Goal: Task Accomplishment & Management: Complete application form

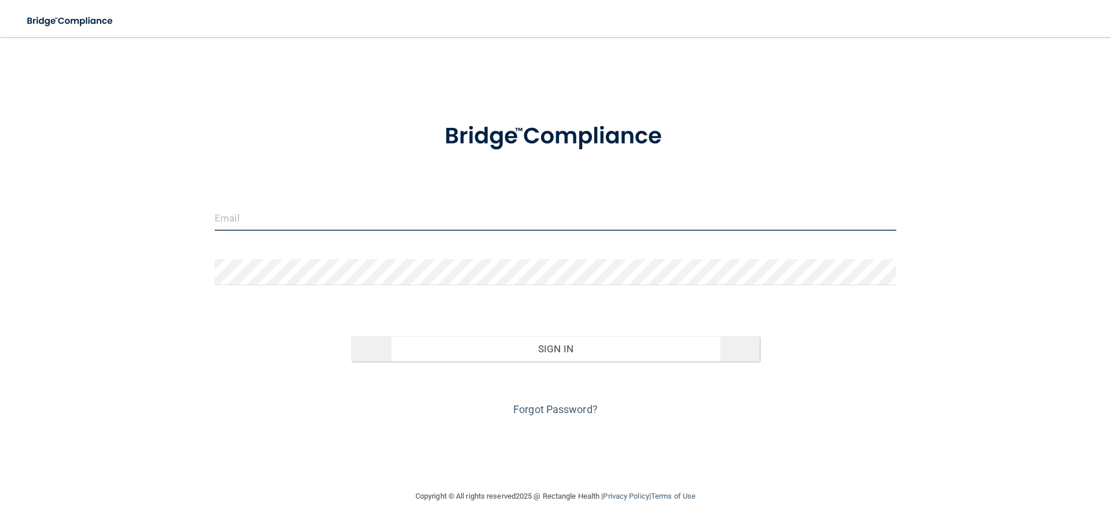
type input "[PERSON_NAME][EMAIL_ADDRESS][DOMAIN_NAME]"
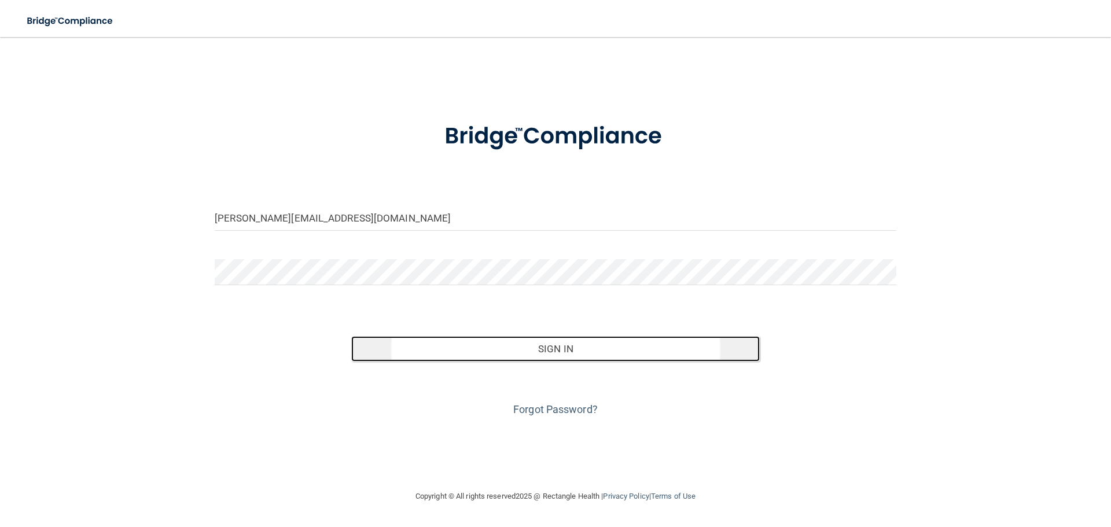
click at [551, 350] on button "Sign In" at bounding box center [555, 348] width 409 height 25
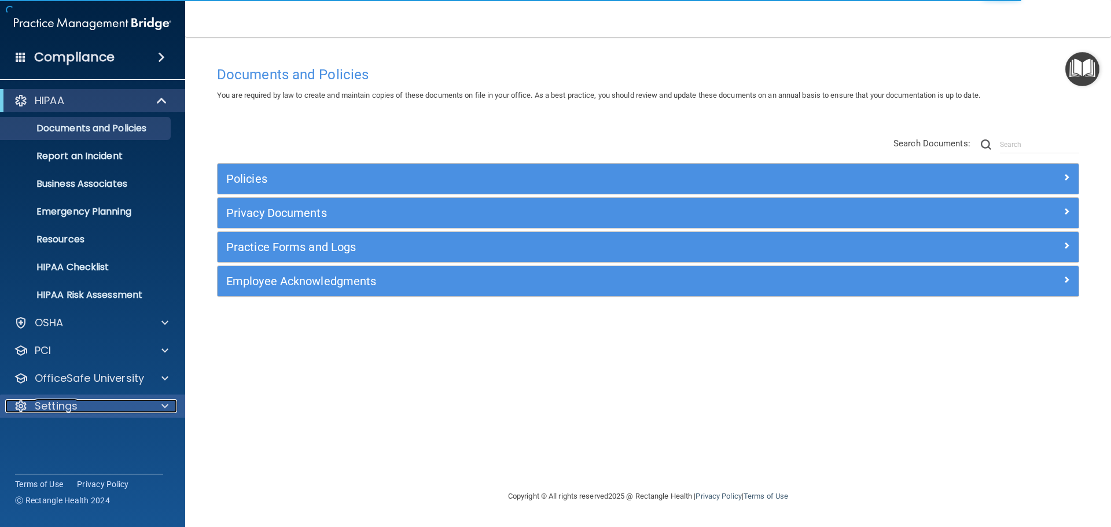
click at [60, 405] on p "Settings" at bounding box center [56, 406] width 43 height 14
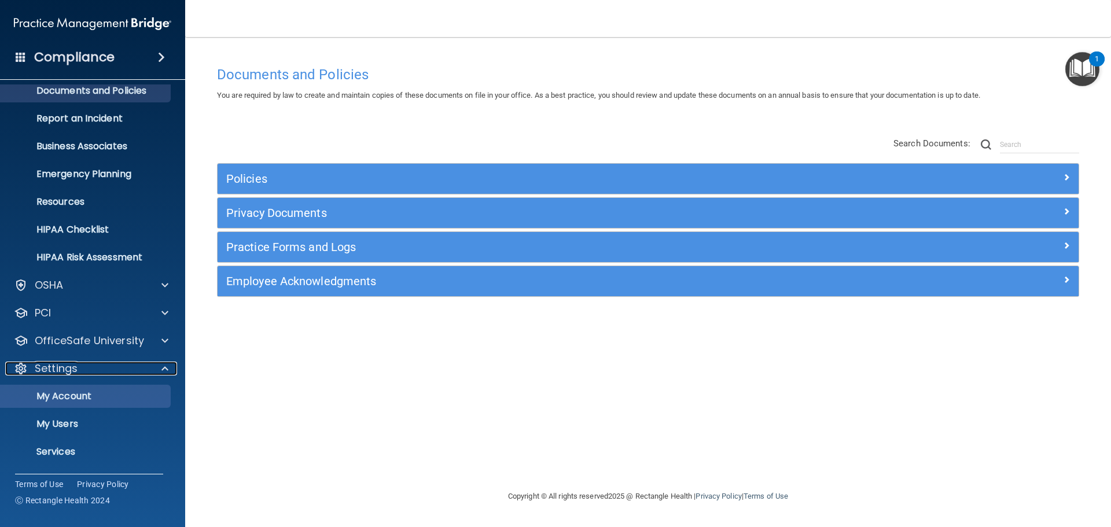
scroll to position [58, 0]
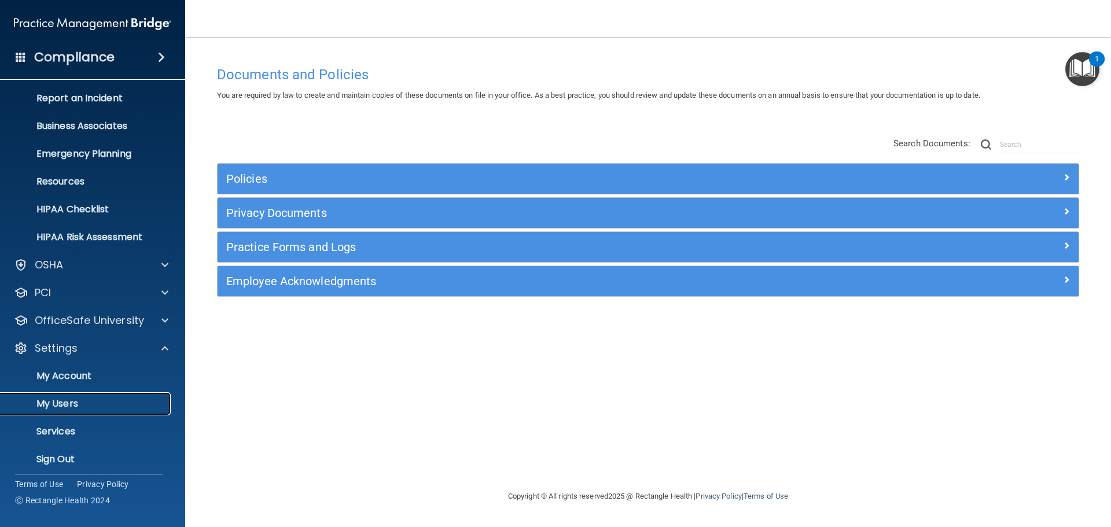
click at [67, 400] on p "My Users" at bounding box center [87, 404] width 158 height 12
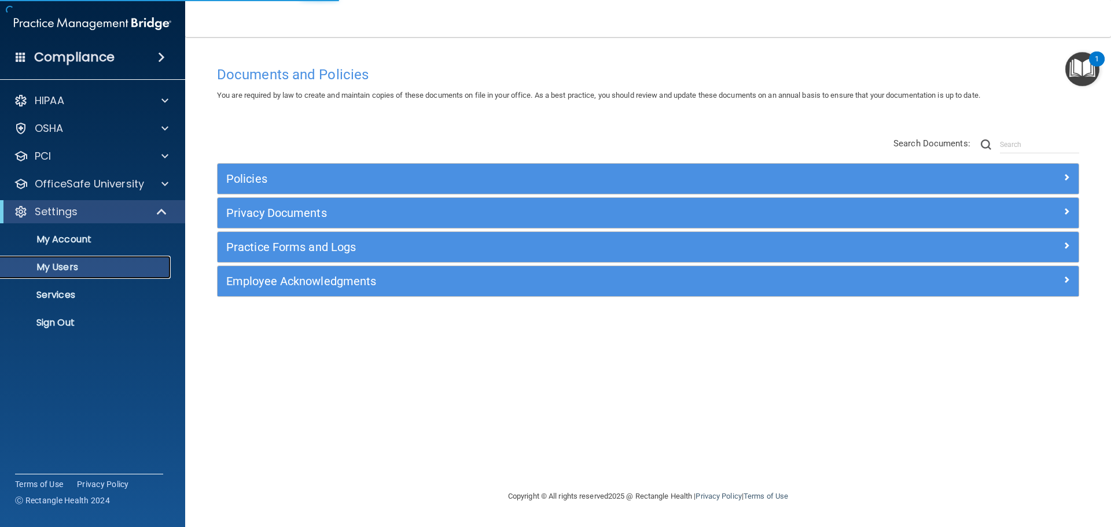
select select "20"
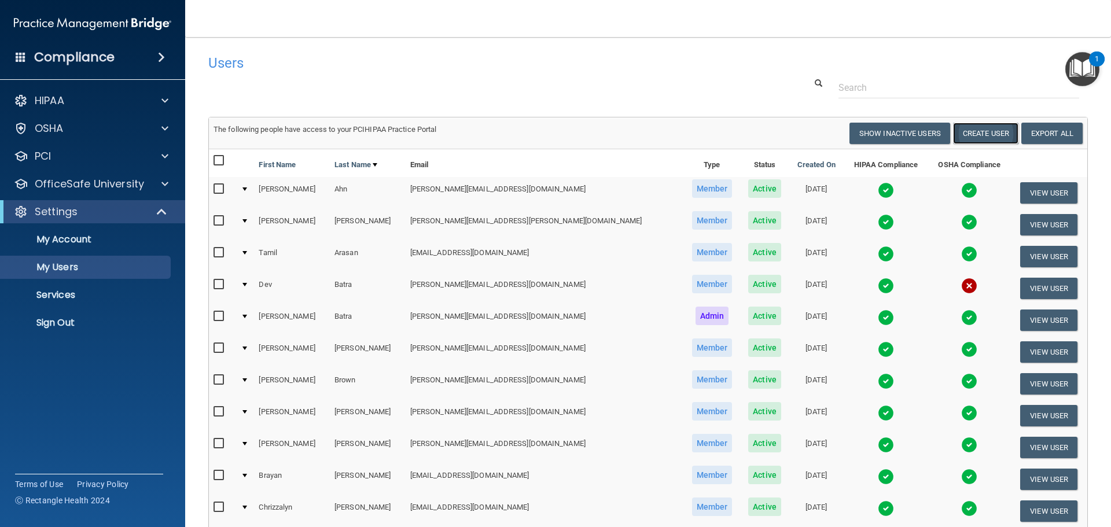
click at [971, 132] on button "Create User" at bounding box center [985, 133] width 65 height 21
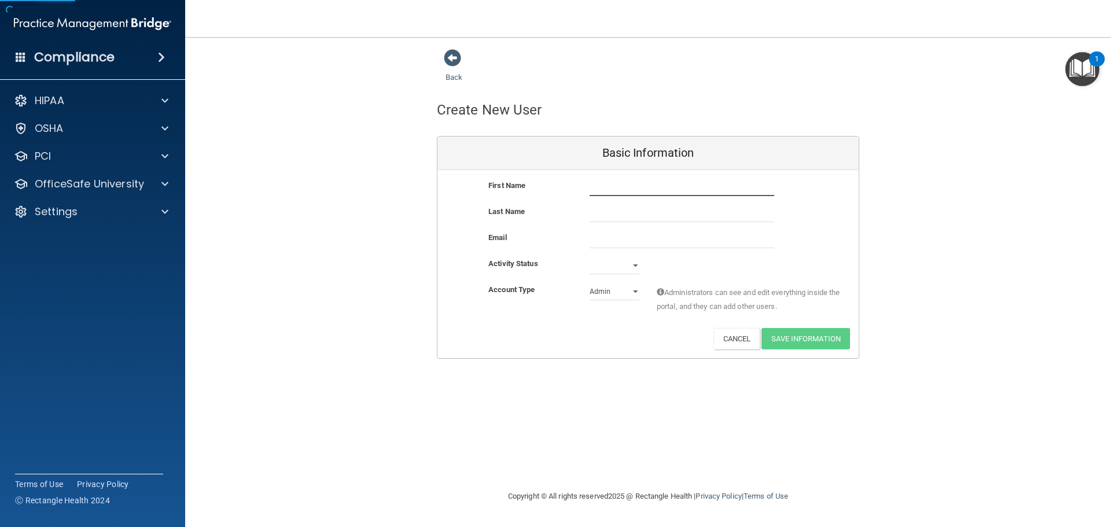
click at [634, 180] on input "text" at bounding box center [682, 187] width 185 height 17
type input "[PERSON_NAME]"
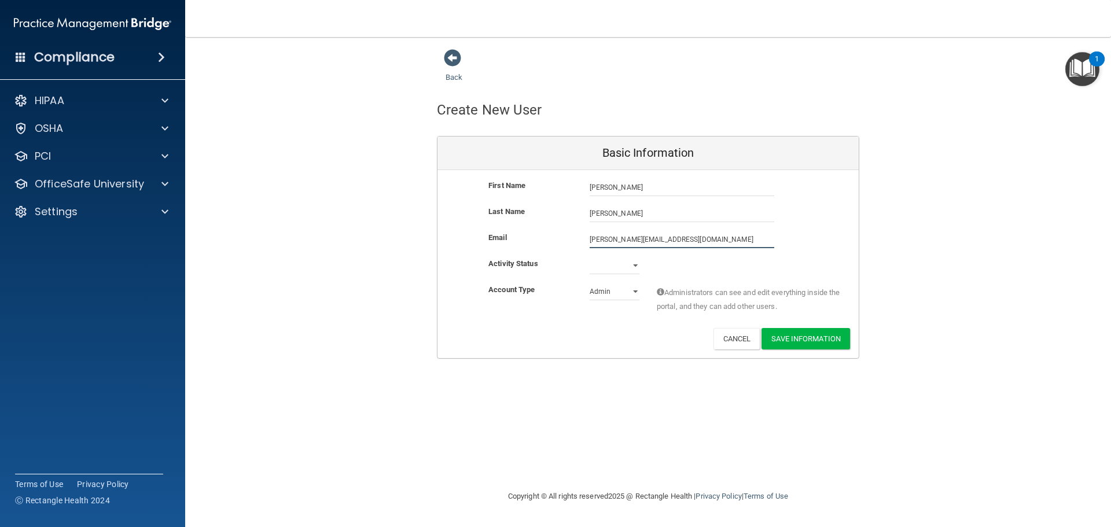
click at [699, 237] on input "[PERSON_NAME][EMAIL_ADDRESS][DOMAIN_NAME]" at bounding box center [682, 239] width 185 height 17
type input "[PERSON_NAME][EMAIL_ADDRESS][DOMAIN_NAME]"
click at [625, 264] on select "Active Inactive" at bounding box center [615, 265] width 50 height 17
select select "active"
click at [590, 257] on select "Active Inactive" at bounding box center [615, 265] width 50 height 17
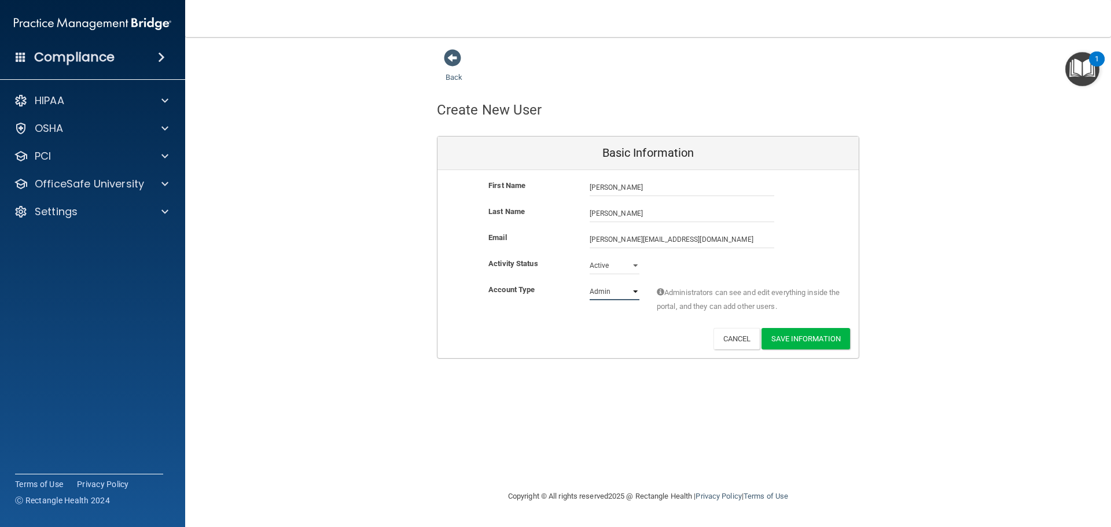
click at [613, 293] on select "Admin Member" at bounding box center [615, 291] width 50 height 17
select select "practice_member"
click at [590, 283] on select "Admin Member" at bounding box center [615, 291] width 50 height 17
click at [796, 336] on button "Save Information" at bounding box center [806, 338] width 89 height 21
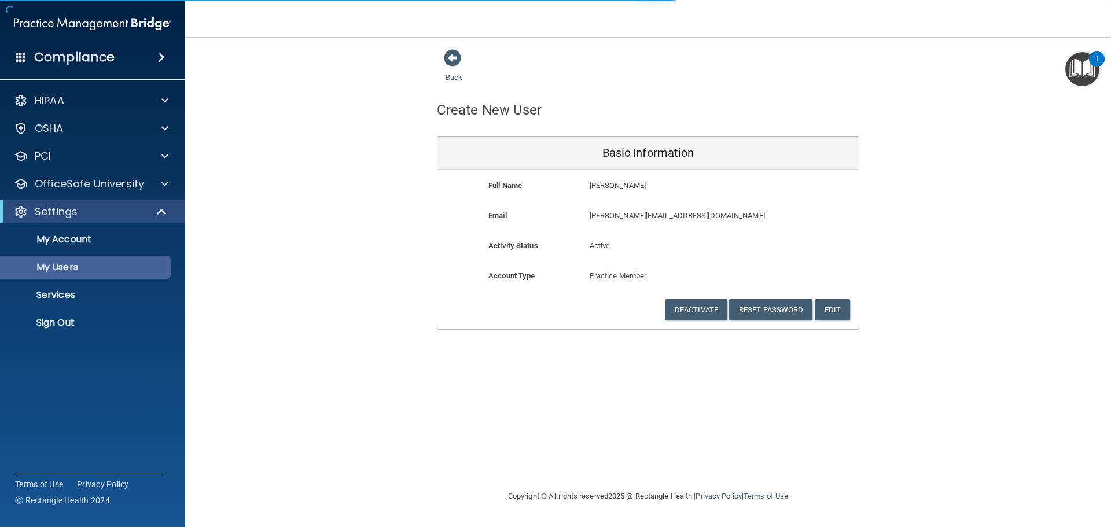
select select "20"
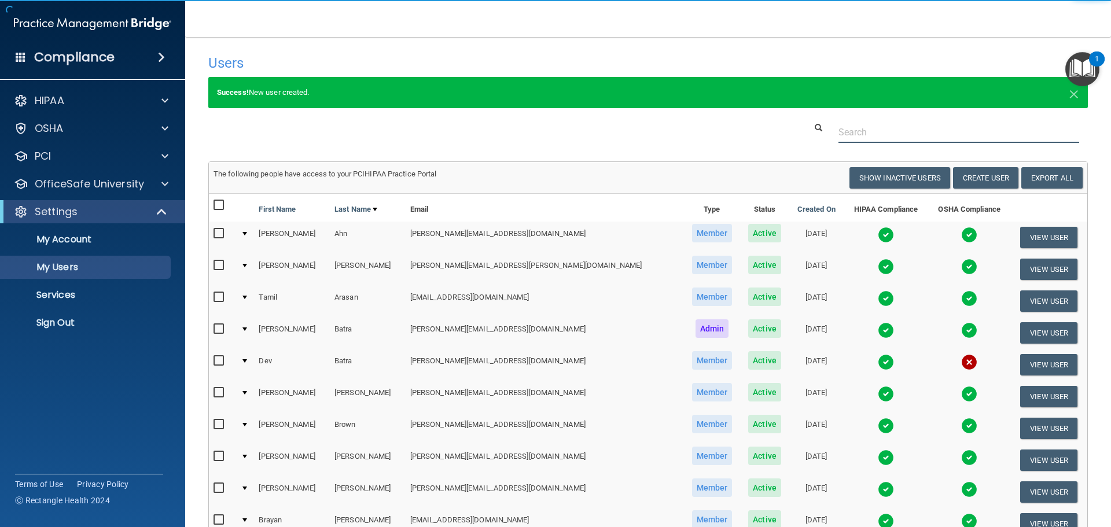
click at [839, 134] on input "text" at bounding box center [959, 132] width 241 height 21
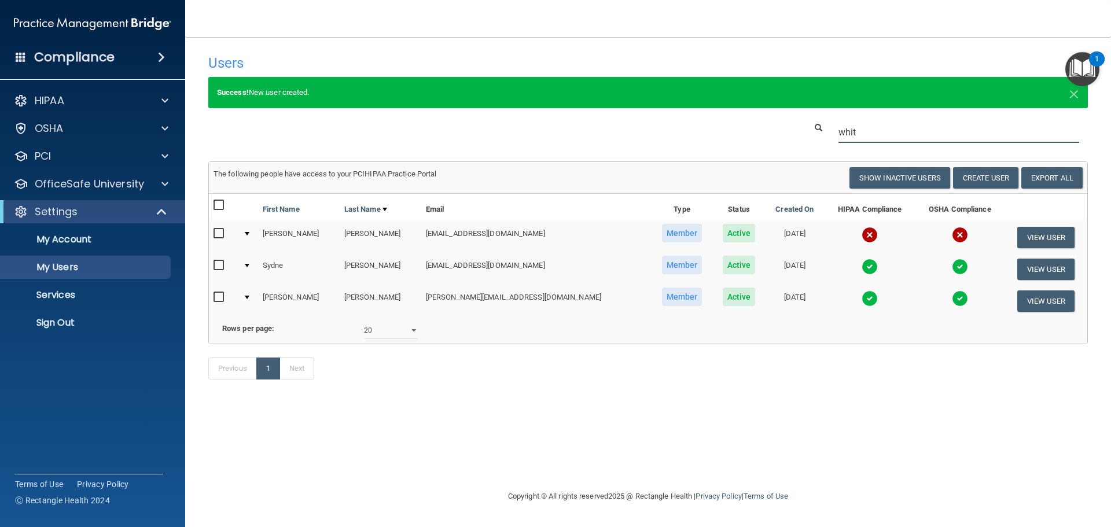
type input "whit"
